Goal: Answer question/provide support

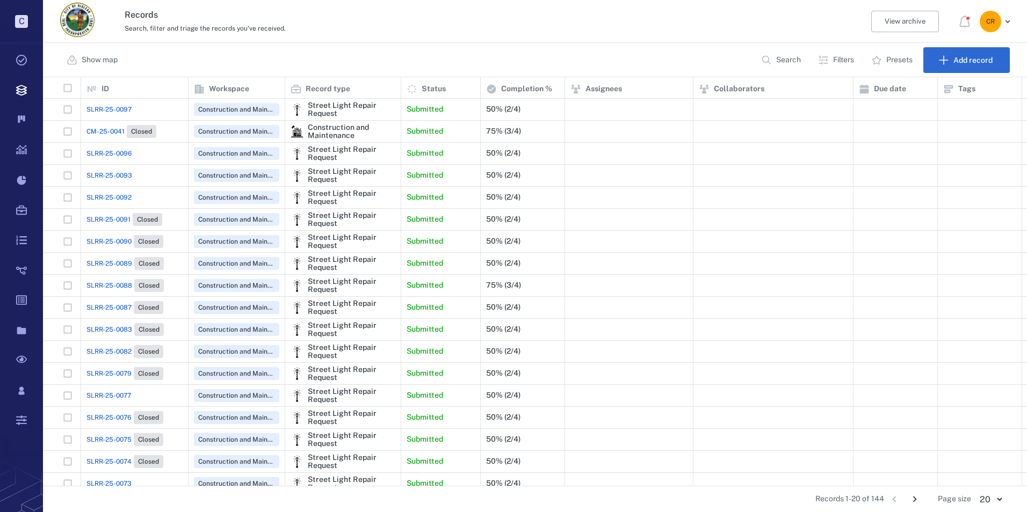
click at [94, 107] on span "SLRR-25-0097" at bounding box center [108, 110] width 45 height 10
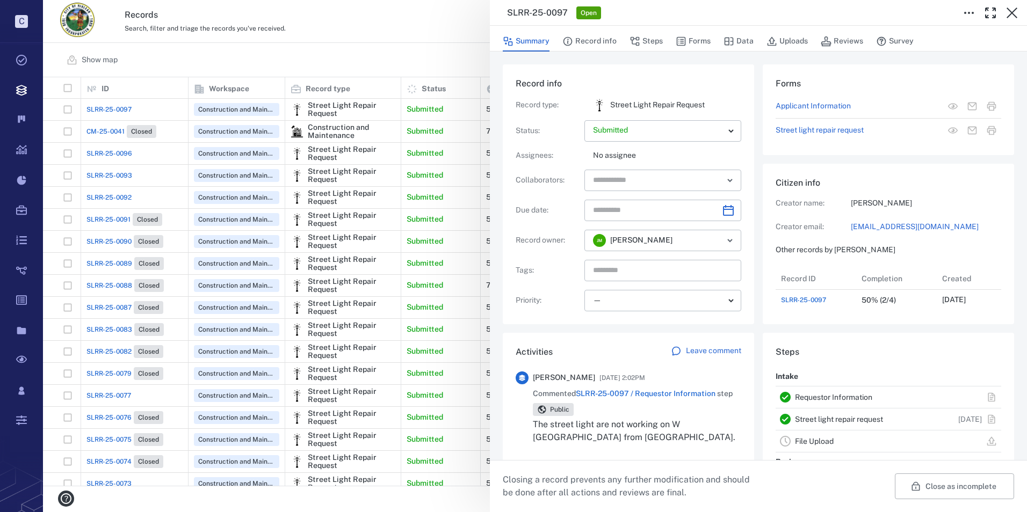
click at [711, 352] on p "Leave comment" at bounding box center [713, 351] width 55 height 11
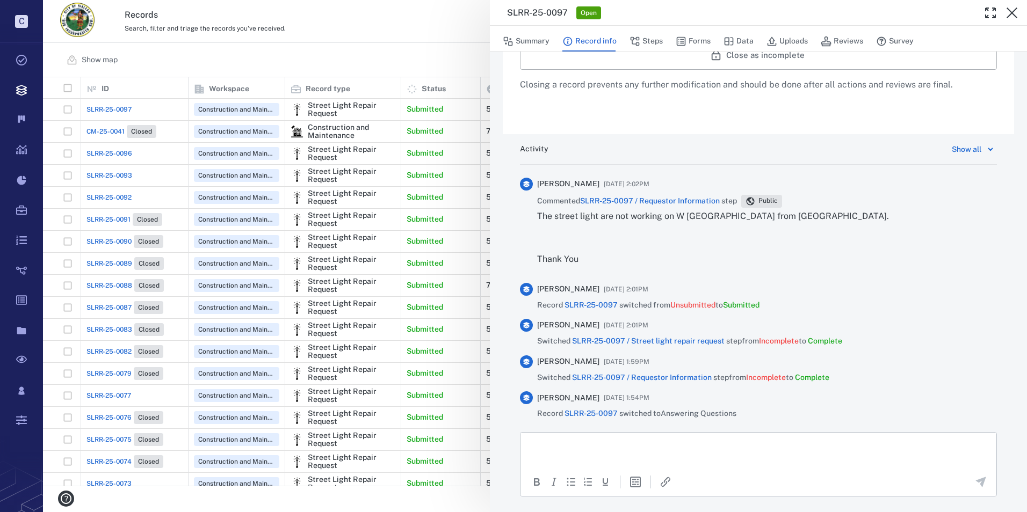
click at [654, 449] on p "Rich Text Area. Press ALT-0 for help." at bounding box center [759, 446] width 458 height 10
click at [974, 485] on icon "Send the comment" at bounding box center [980, 482] width 13 height 13
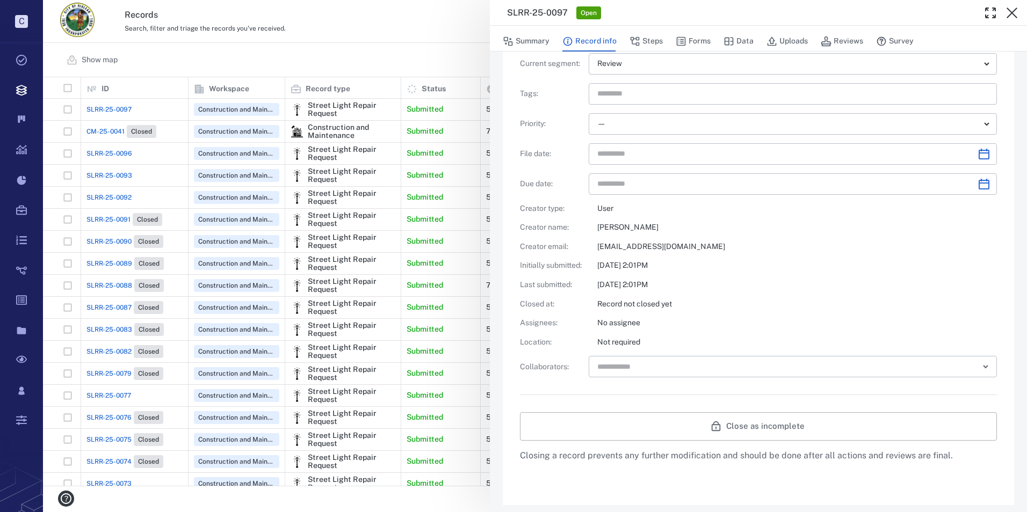
scroll to position [151, 0]
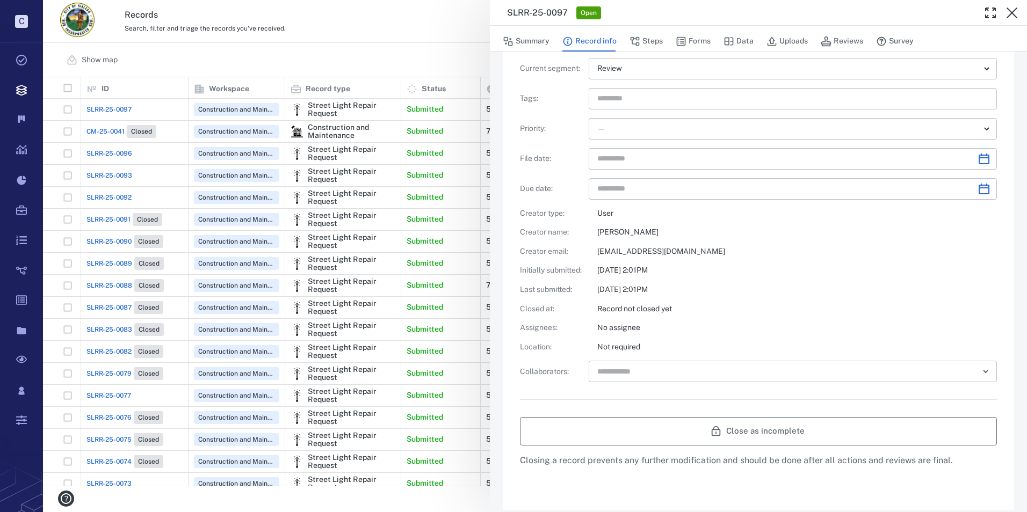
click at [738, 432] on button "Close as incomplete" at bounding box center [758, 431] width 477 height 28
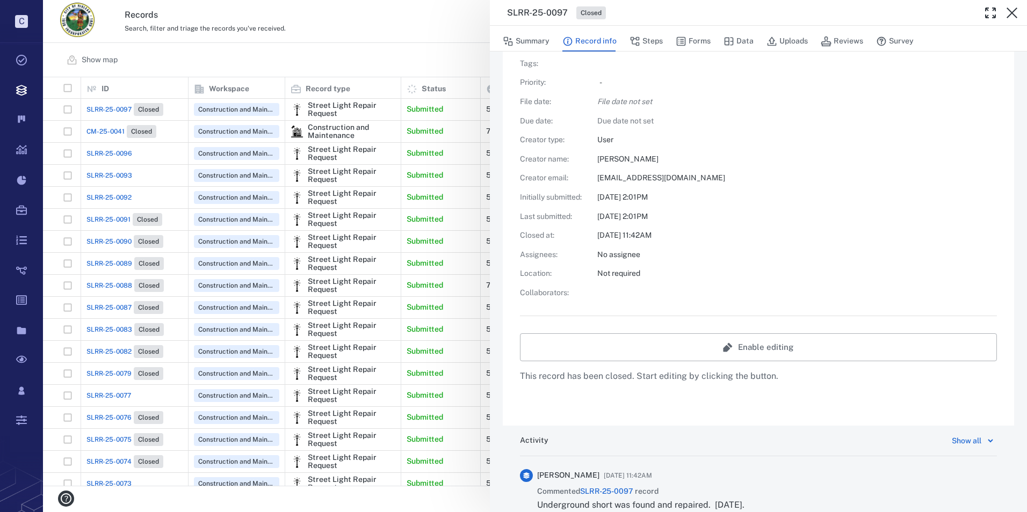
scroll to position [139, 0]
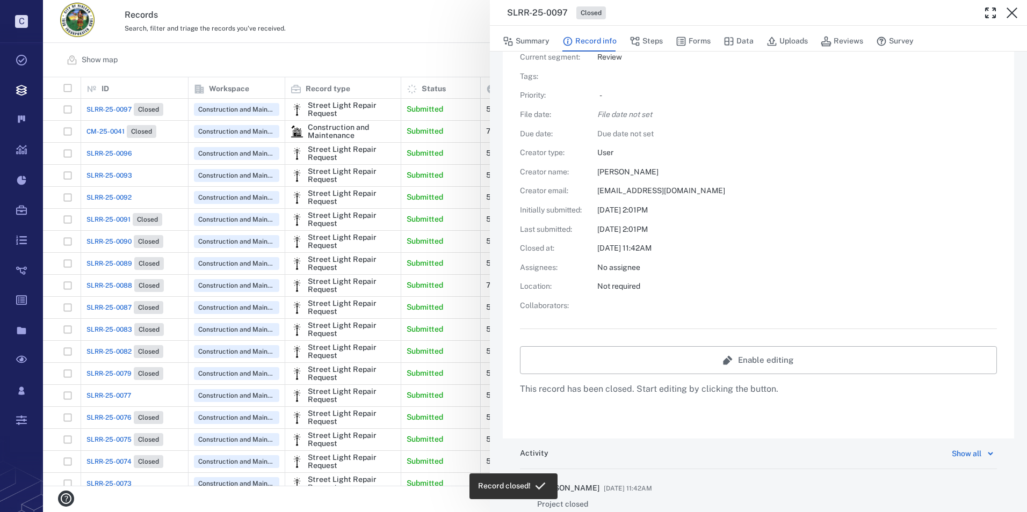
click at [113, 158] on div "SLRR-25-0097 Closed Summary Record info Steps Forms Data Uploads Reviews Survey…" at bounding box center [535, 256] width 984 height 512
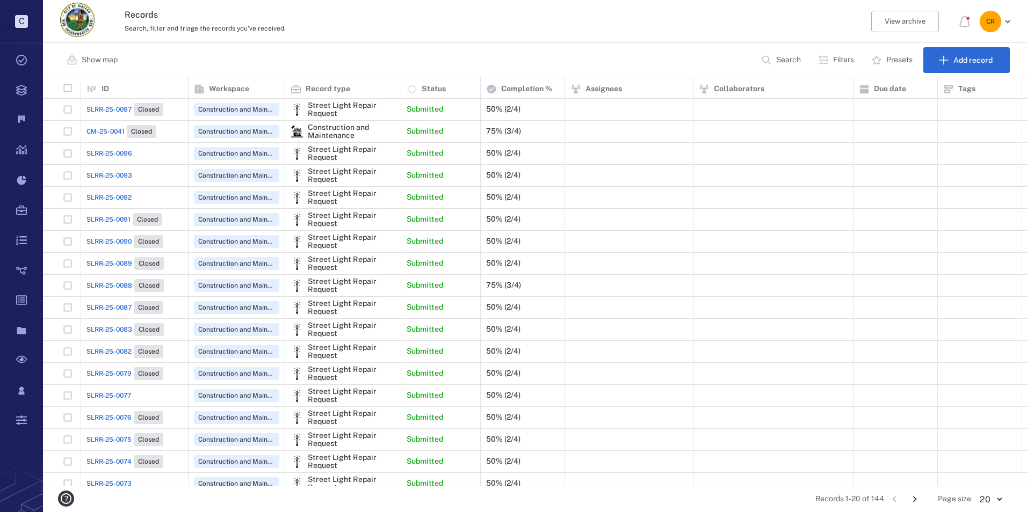
click at [116, 151] on span "SLRR-25-0096" at bounding box center [109, 154] width 46 height 10
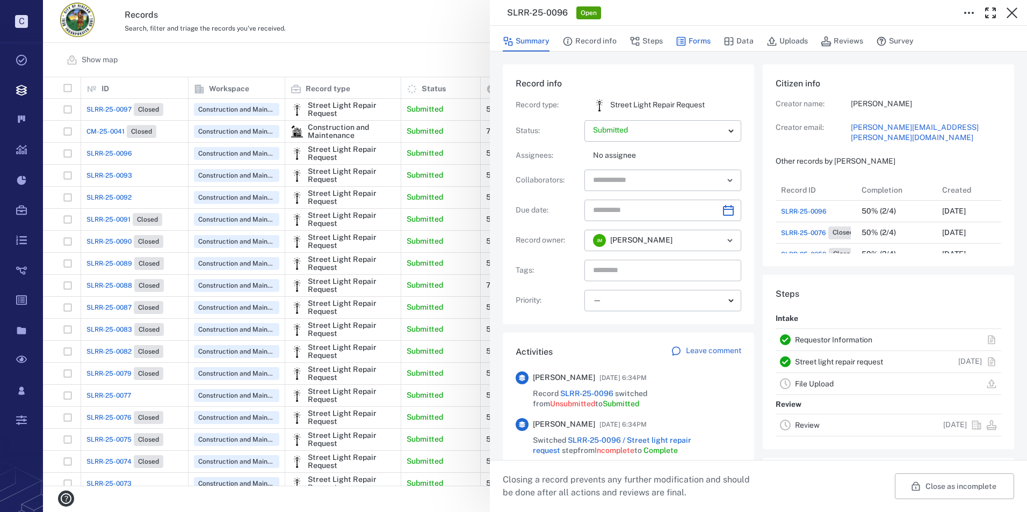
click at [683, 41] on icon "button" at bounding box center [681, 41] width 9 height 9
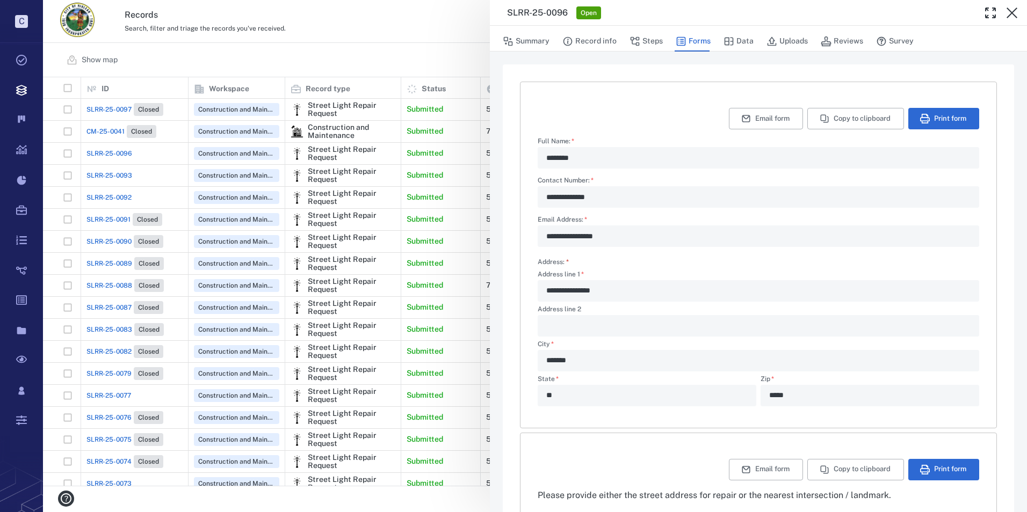
drag, startPoint x: 1011, startPoint y: 13, endPoint x: 1023, endPoint y: 13, distance: 12.4
click at [1011, 13] on icon "button" at bounding box center [1012, 12] width 13 height 13
